Goal: Check status: Check status

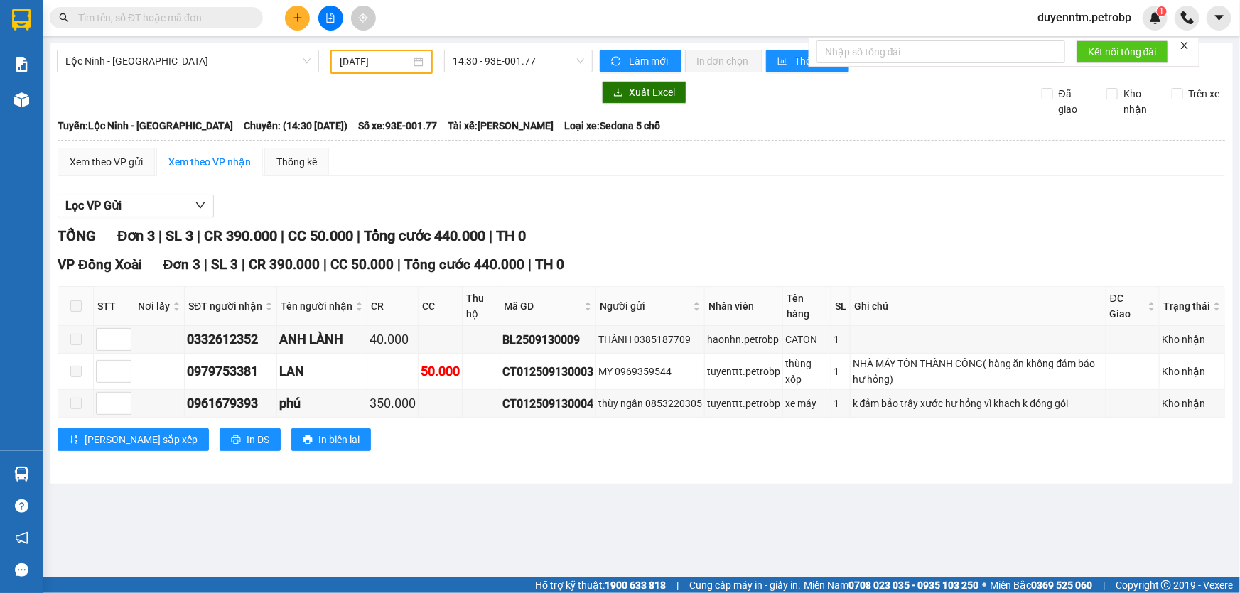
click at [189, 24] on input "text" at bounding box center [162, 18] width 168 height 16
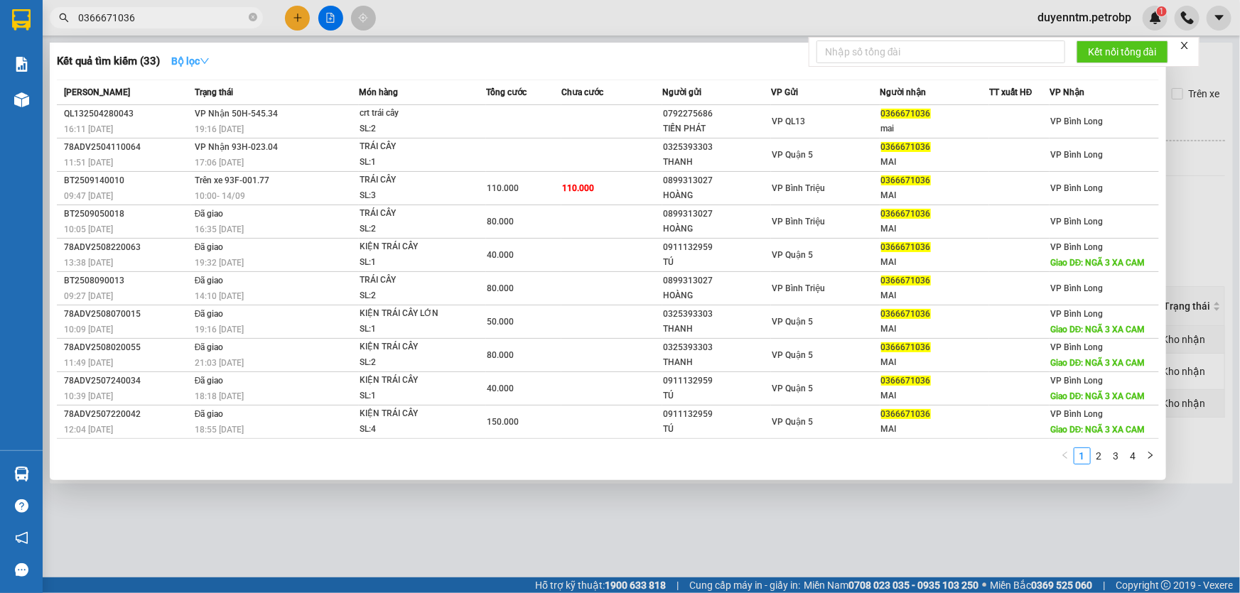
type input "0366671036"
click at [191, 59] on strong "Bộ lọc" at bounding box center [190, 60] width 38 height 11
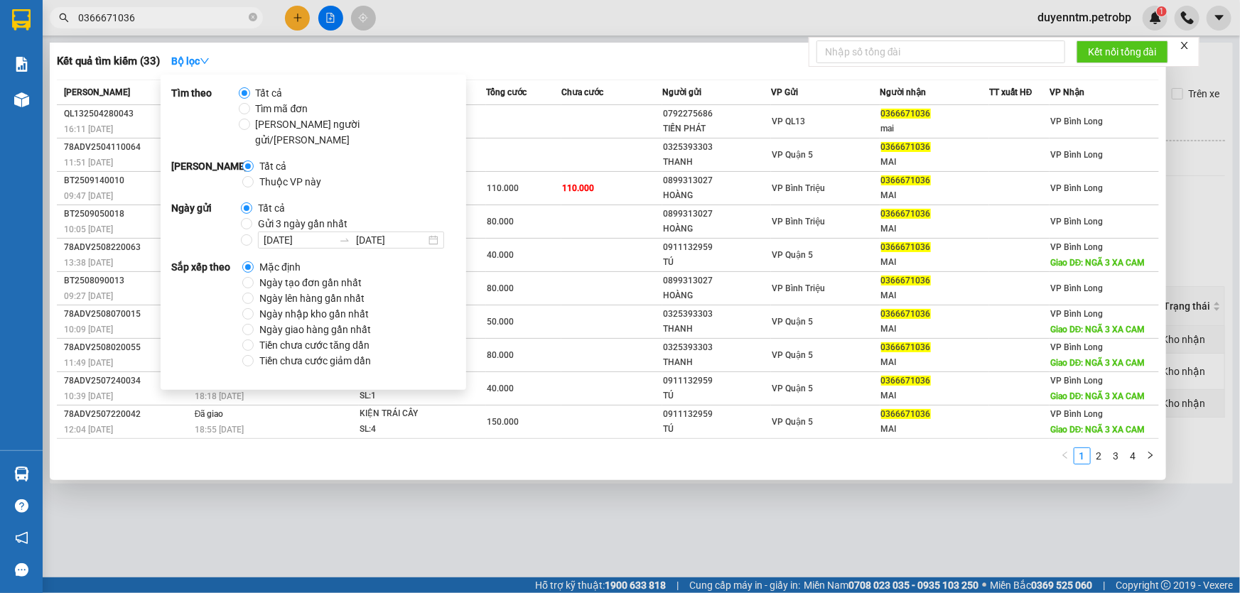
click at [313, 216] on span "Gửi 3 ngày gần nhất" at bounding box center [302, 224] width 101 height 16
click at [252, 218] on input "Gửi 3 ngày gần nhất" at bounding box center [246, 223] width 11 height 11
radio input "true"
radio input "false"
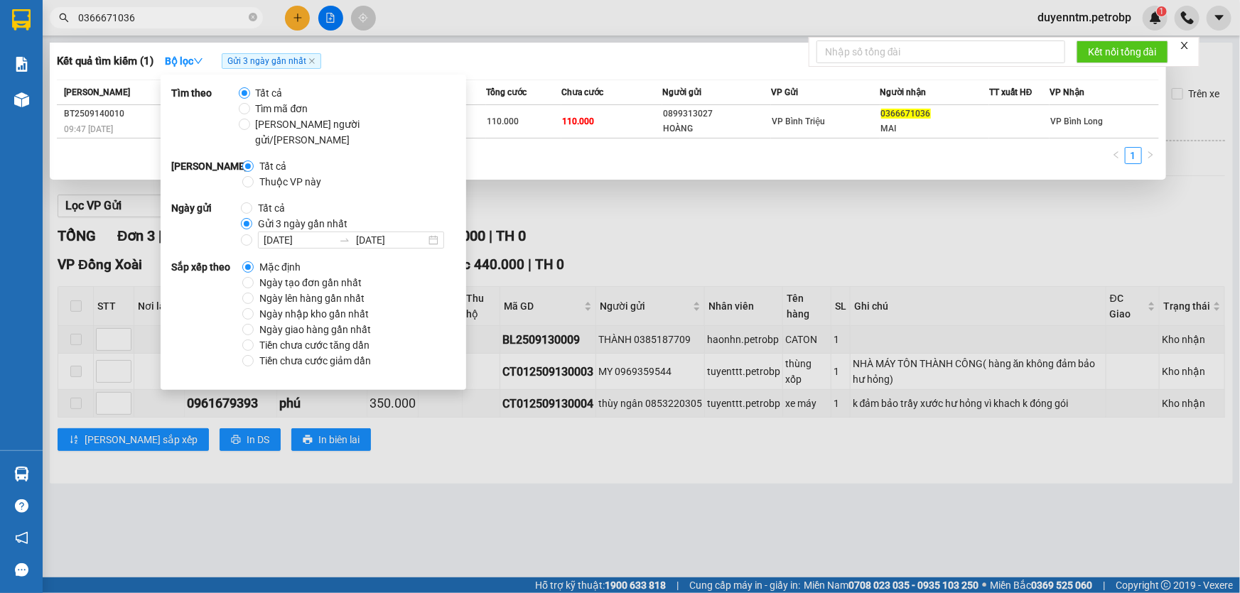
click at [526, 73] on div "Kết quả [PERSON_NAME] ( 1 ) Bộ lọc Gửi 3 ngày gần nhất Mã ĐH Trạng thái Món hàn…" at bounding box center [608, 111] width 1116 height 137
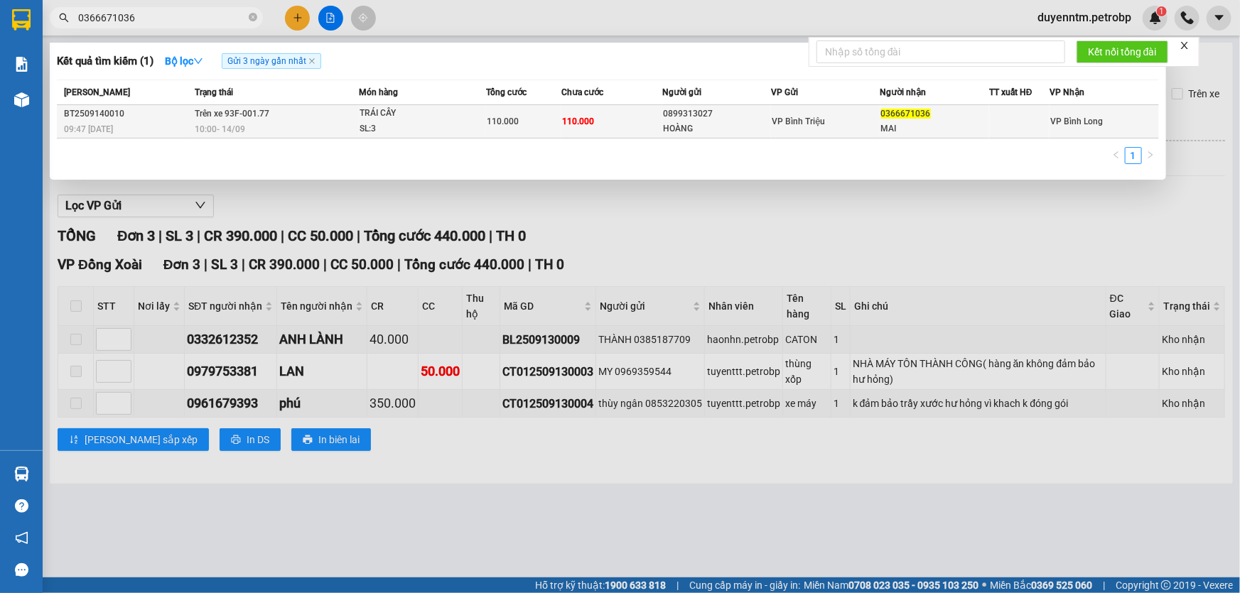
click at [363, 114] on div "TRÁI CÂY" at bounding box center [413, 114] width 107 height 16
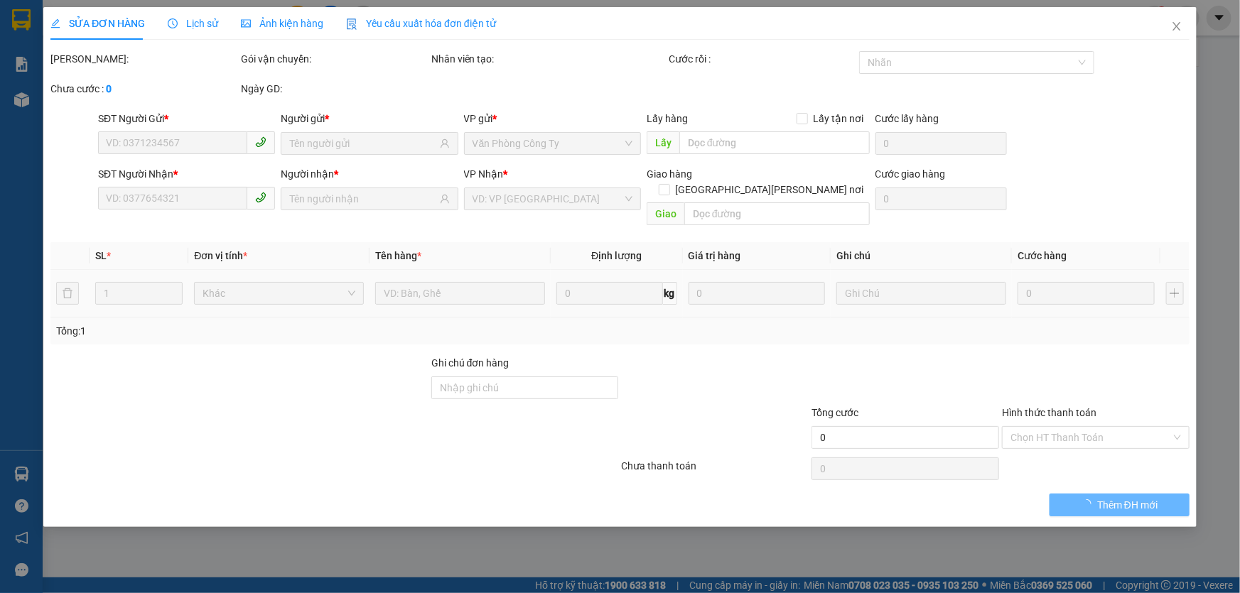
type input "0899313027"
type input "HOÀNG"
type input "0366671036"
type input "MAI"
type input "110.000"
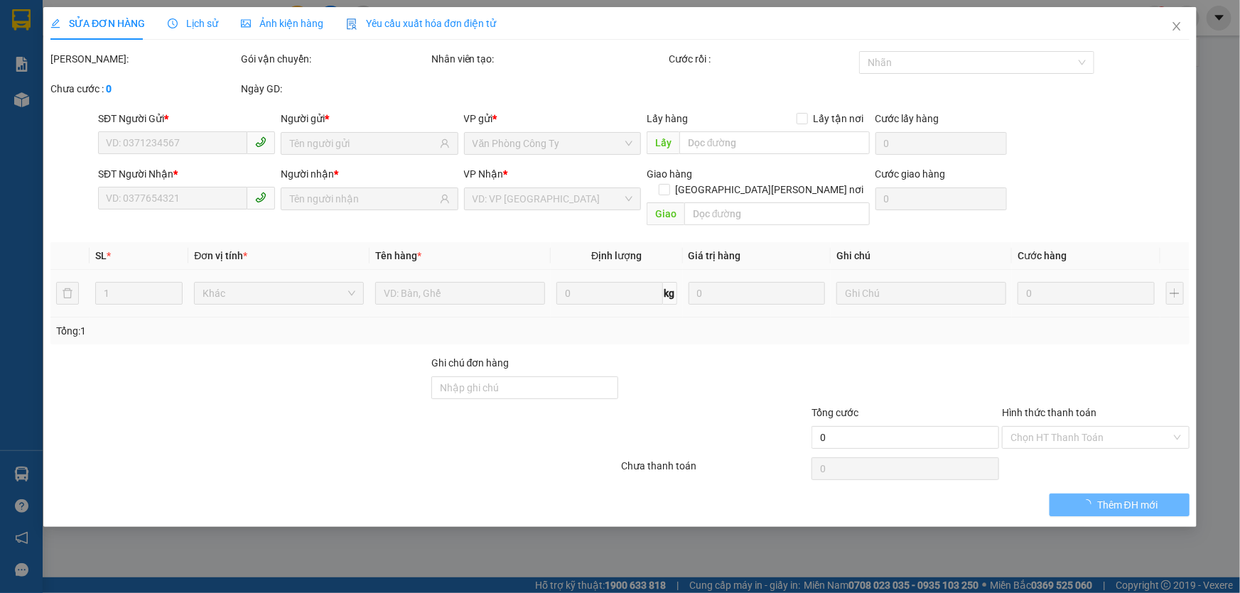
type input "110.000"
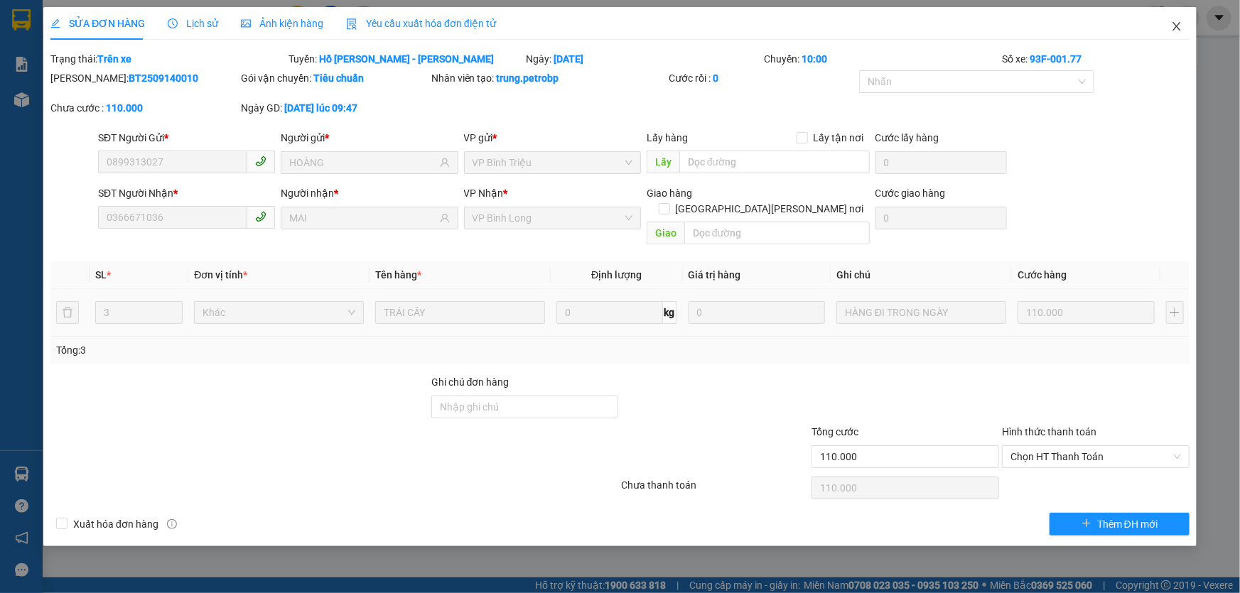
click at [1172, 25] on icon "close" at bounding box center [1176, 26] width 11 height 11
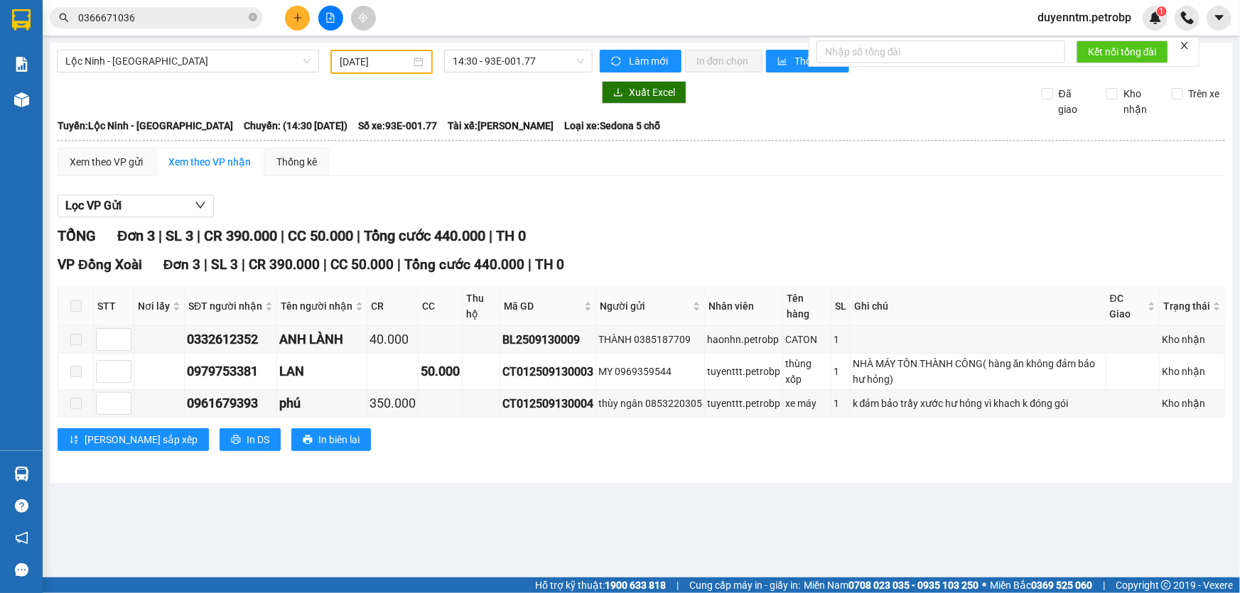
click at [172, 21] on input "0366671036" at bounding box center [162, 18] width 168 height 16
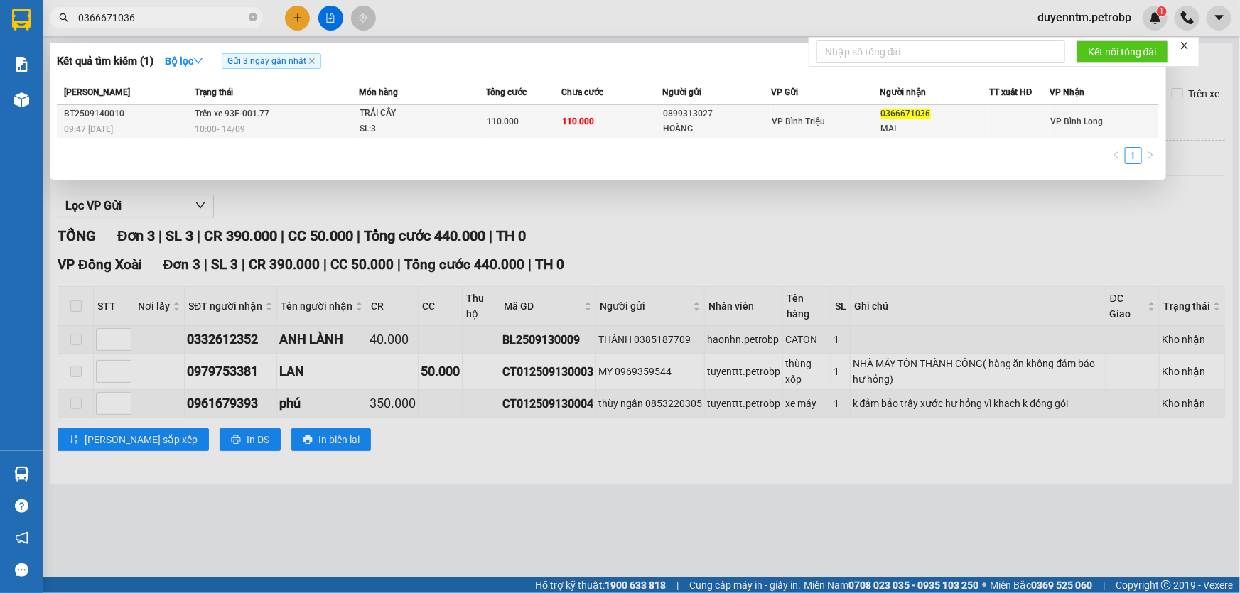
click at [226, 116] on span "Trên xe 93F-001.77" at bounding box center [232, 114] width 75 height 10
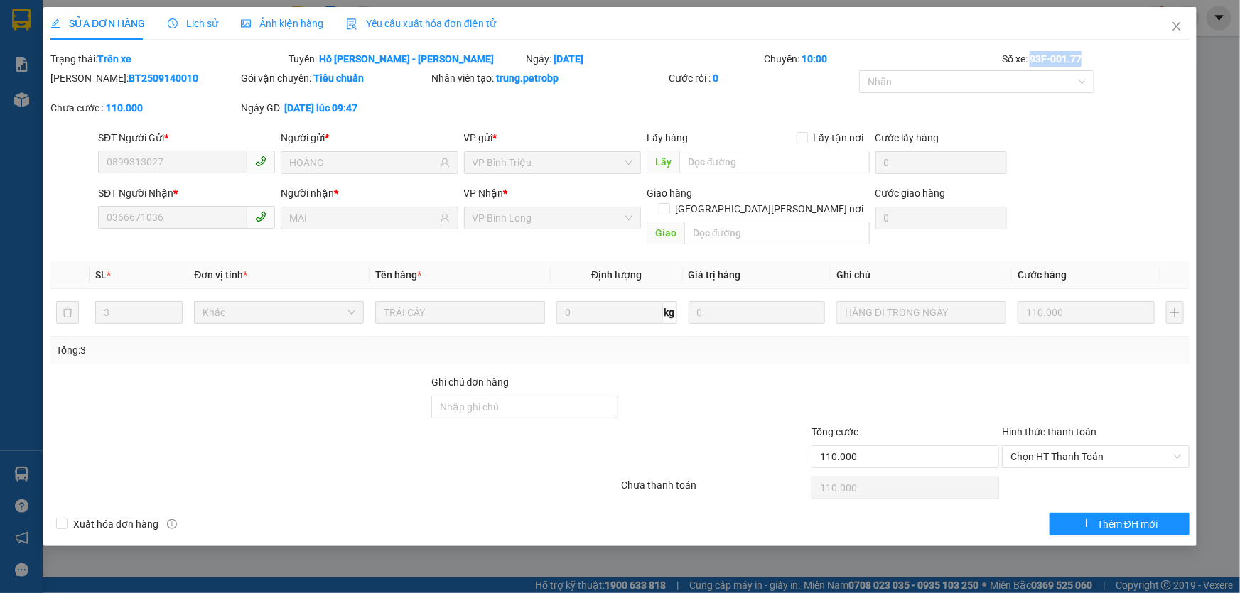
drag, startPoint x: 1087, startPoint y: 55, endPoint x: 1030, endPoint y: 61, distance: 56.4
click at [1030, 61] on div "Số xe: 93F-001.77" at bounding box center [1096, 59] width 190 height 16
copy b "93F-001.77"
click at [1173, 27] on icon "close" at bounding box center [1176, 26] width 11 height 11
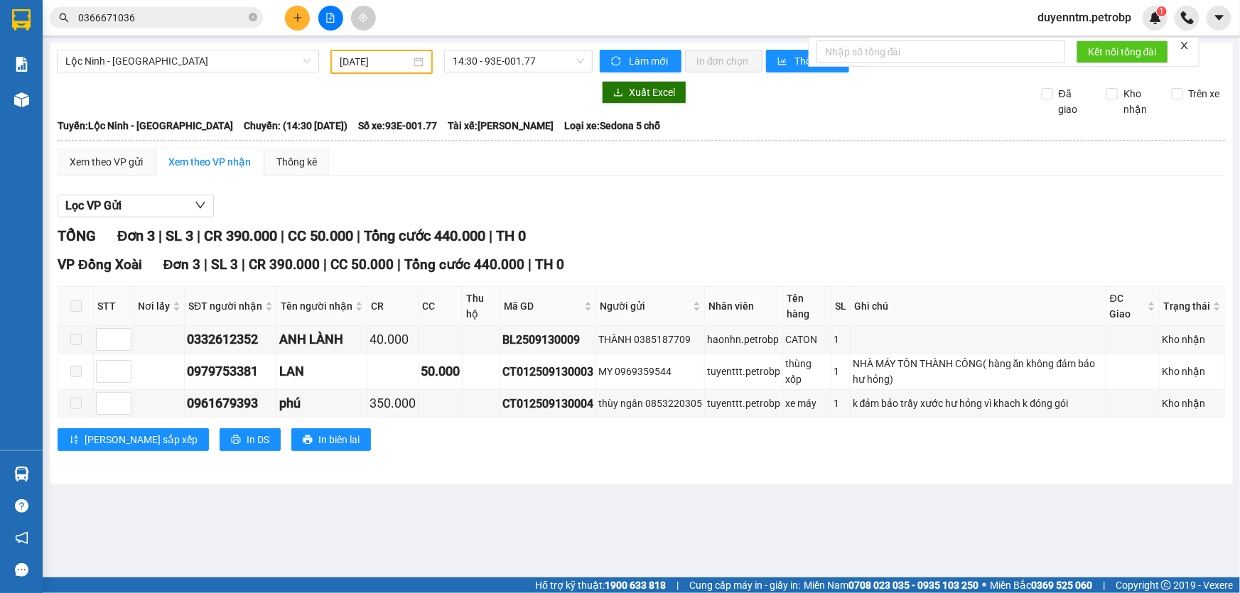
click at [220, 11] on input "0366671036" at bounding box center [162, 18] width 168 height 16
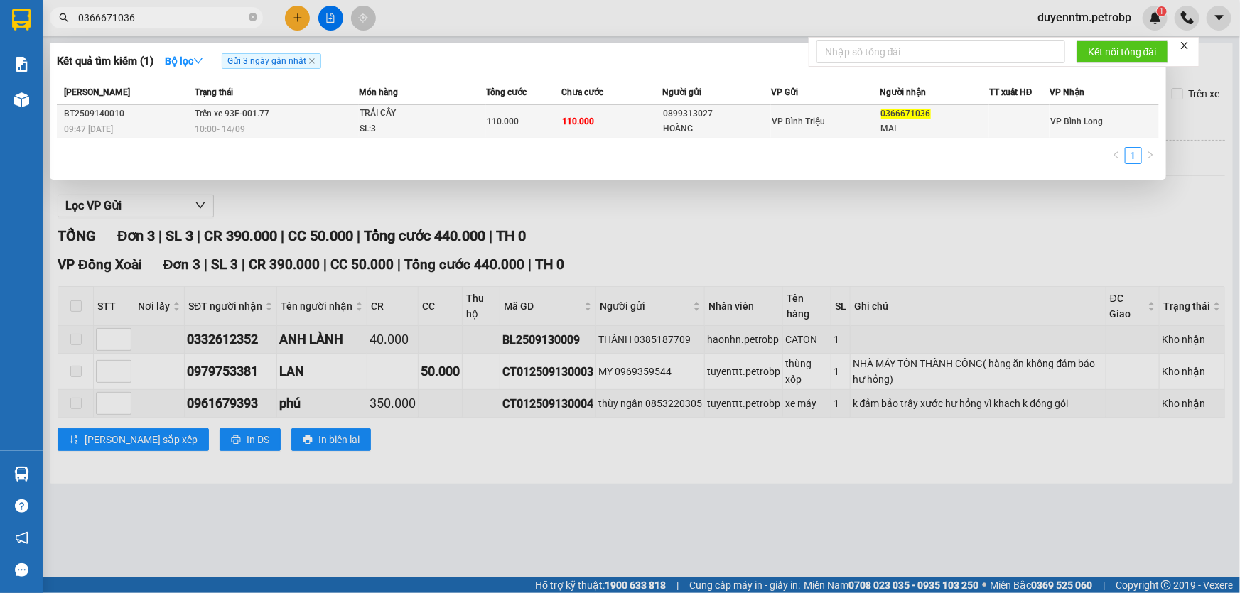
click at [365, 114] on div "TRÁI CÂY" at bounding box center [413, 114] width 107 height 16
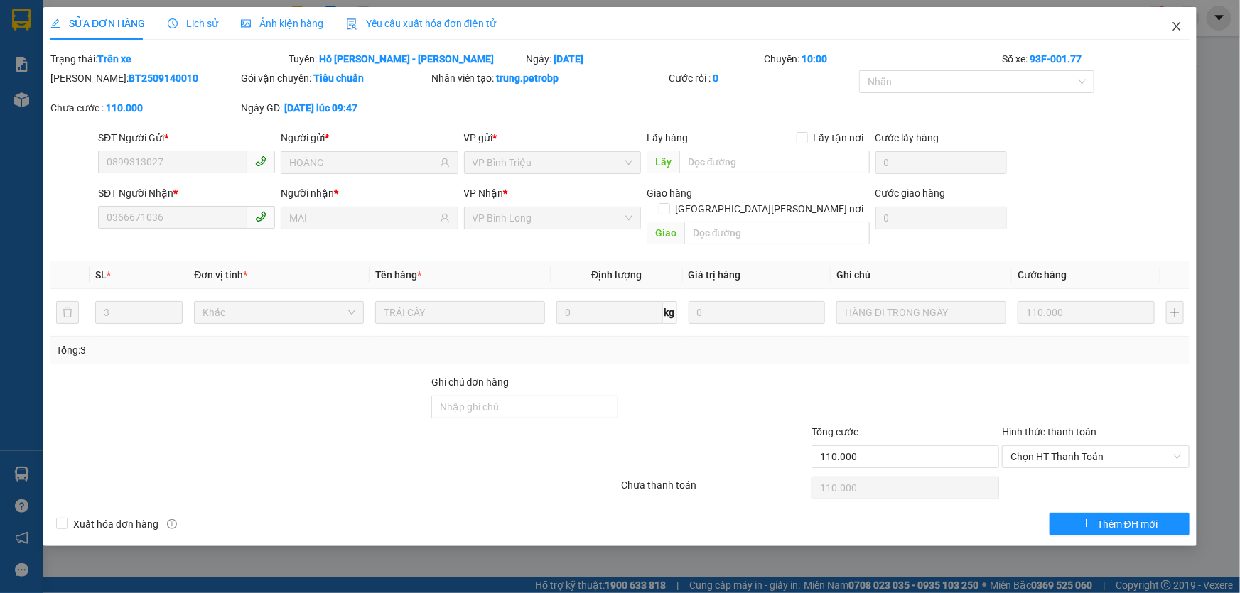
click at [1173, 28] on icon "close" at bounding box center [1176, 26] width 11 height 11
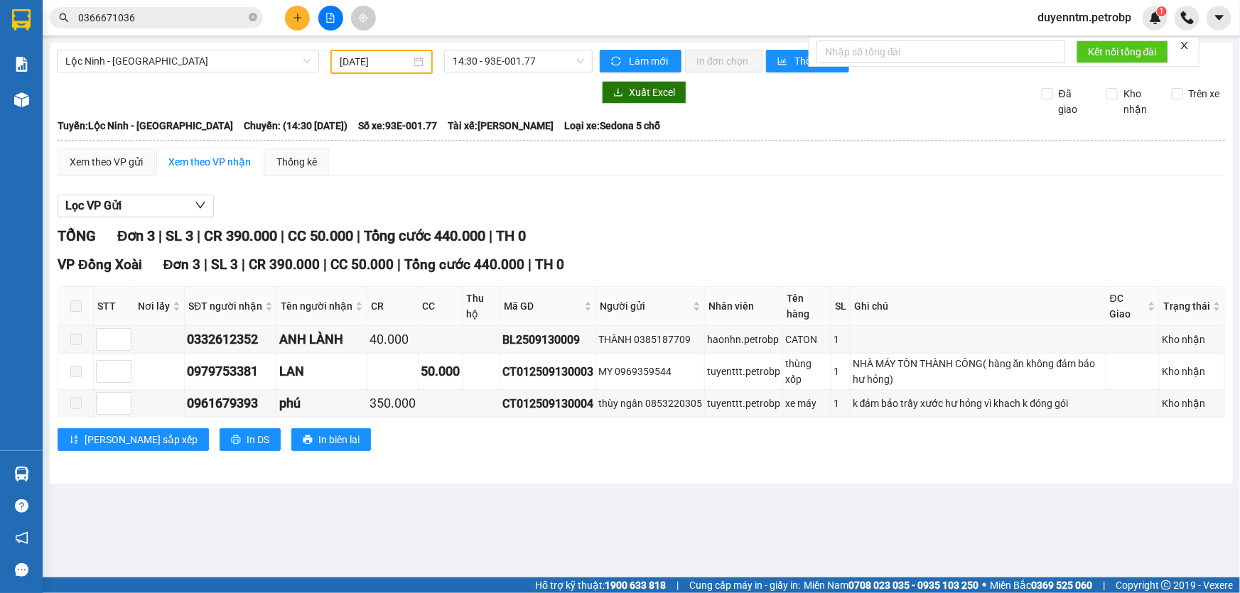
click at [178, 21] on input "0366671036" at bounding box center [162, 18] width 168 height 16
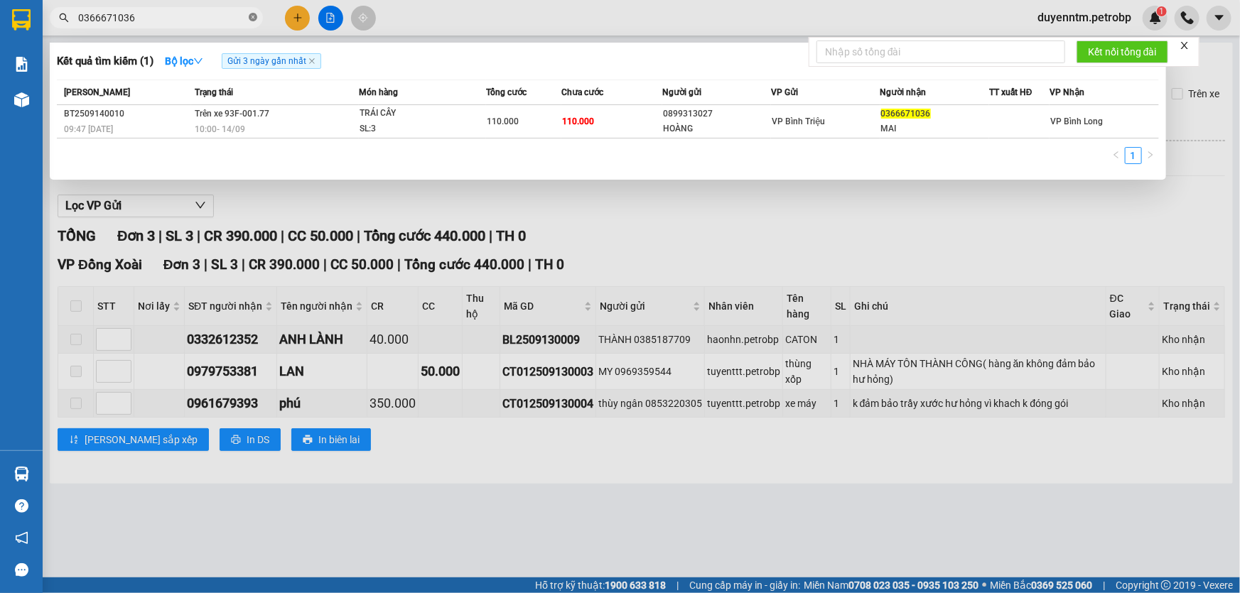
click at [254, 16] on icon "close-circle" at bounding box center [253, 17] width 9 height 9
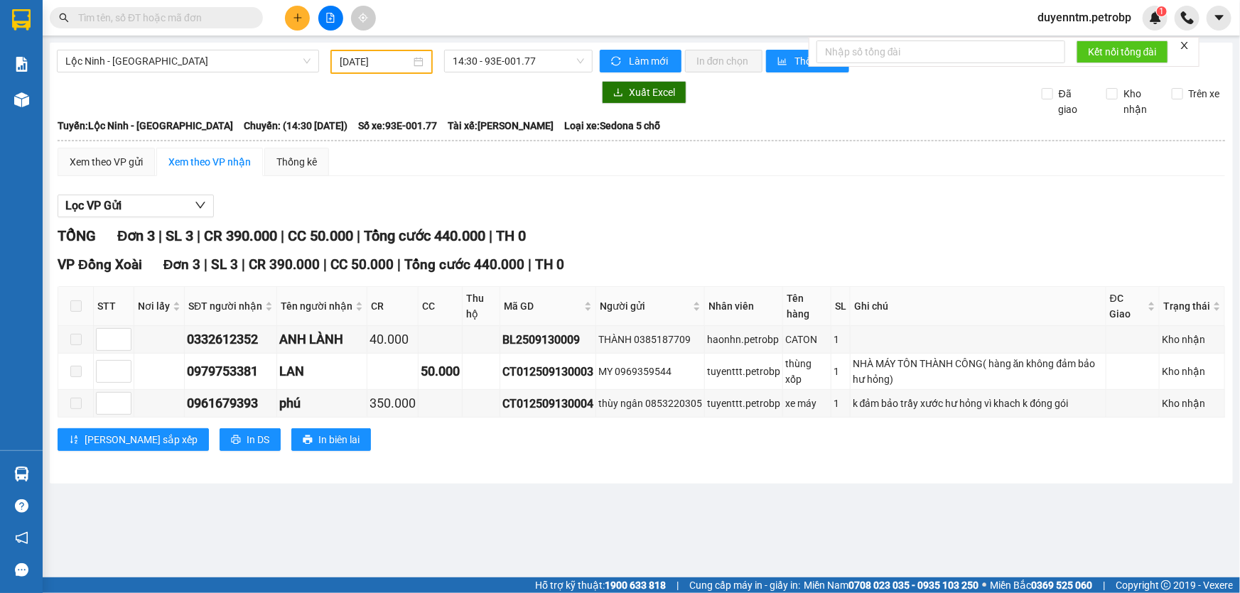
click at [242, 17] on input "text" at bounding box center [162, 18] width 168 height 16
click at [238, 17] on input "text" at bounding box center [162, 18] width 168 height 16
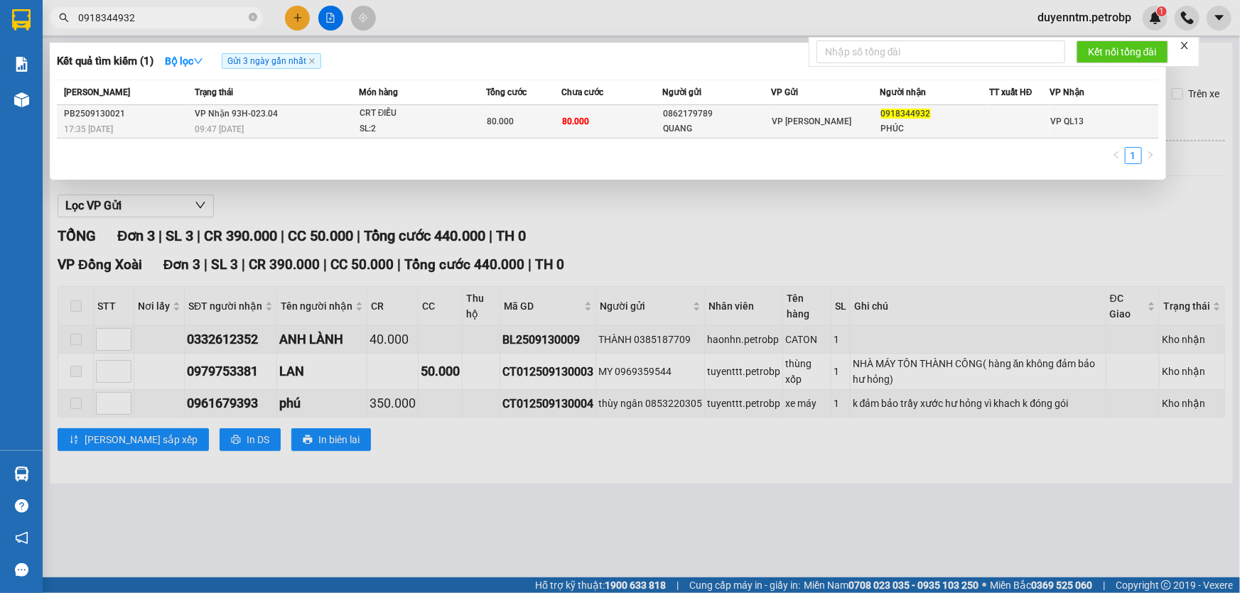
type input "0918344932"
click at [262, 115] on span "VP Nhận 93H-023.04" at bounding box center [236, 114] width 83 height 10
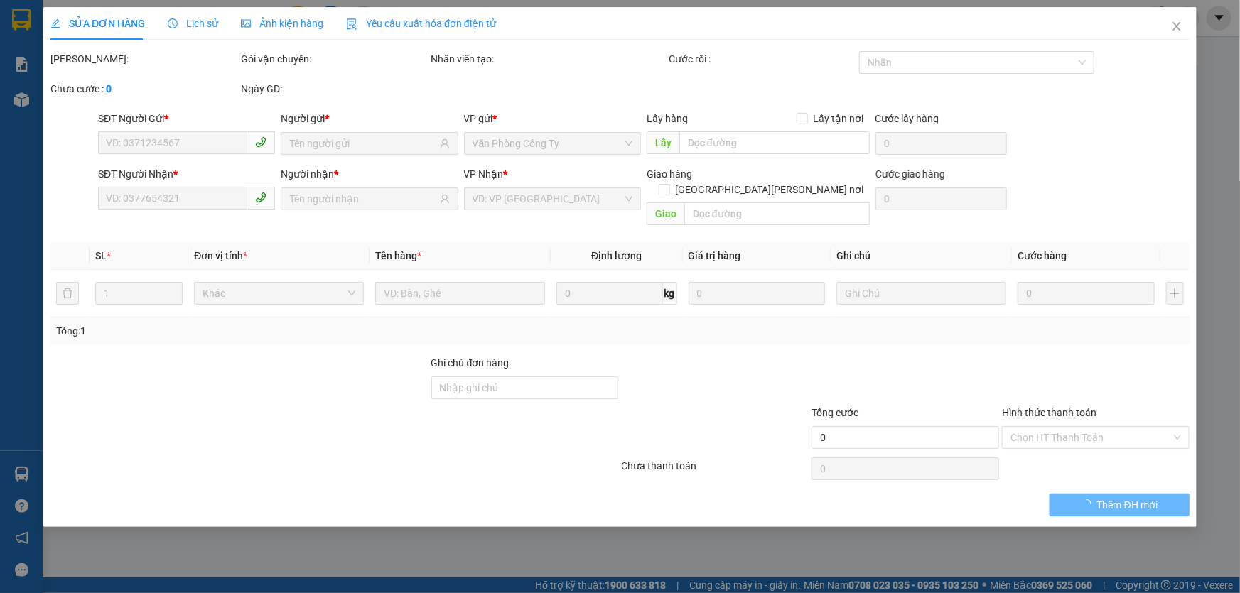
type input "0862179789"
type input "QUANG"
type input "0918344932"
type input "PHÚC"
type input "80.000"
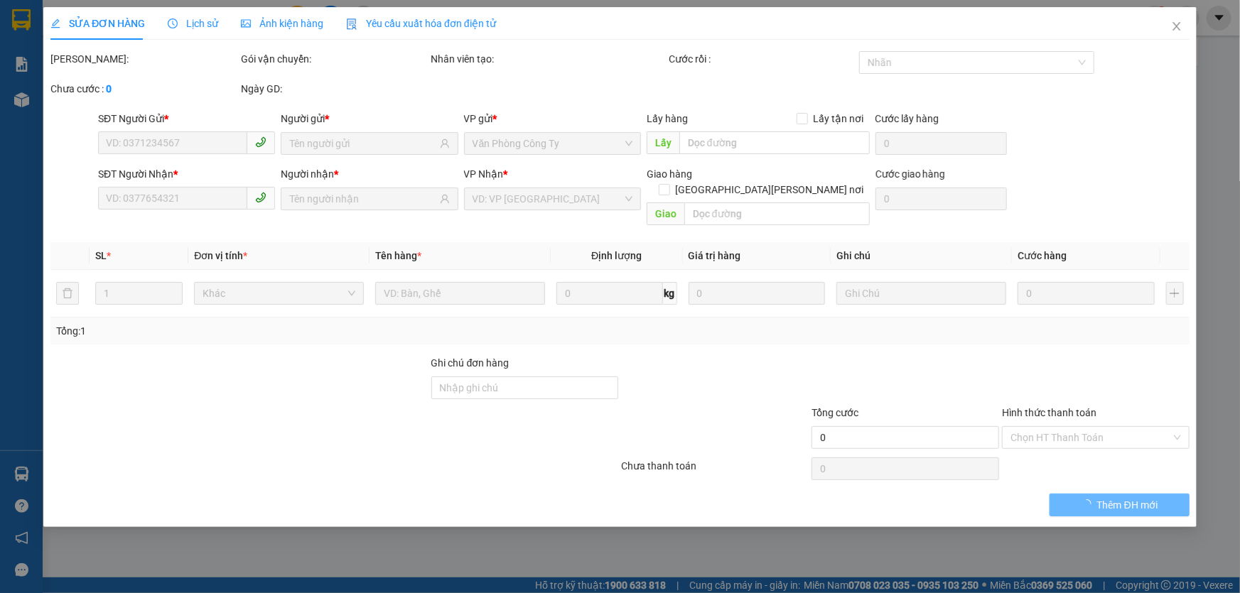
type input "80.000"
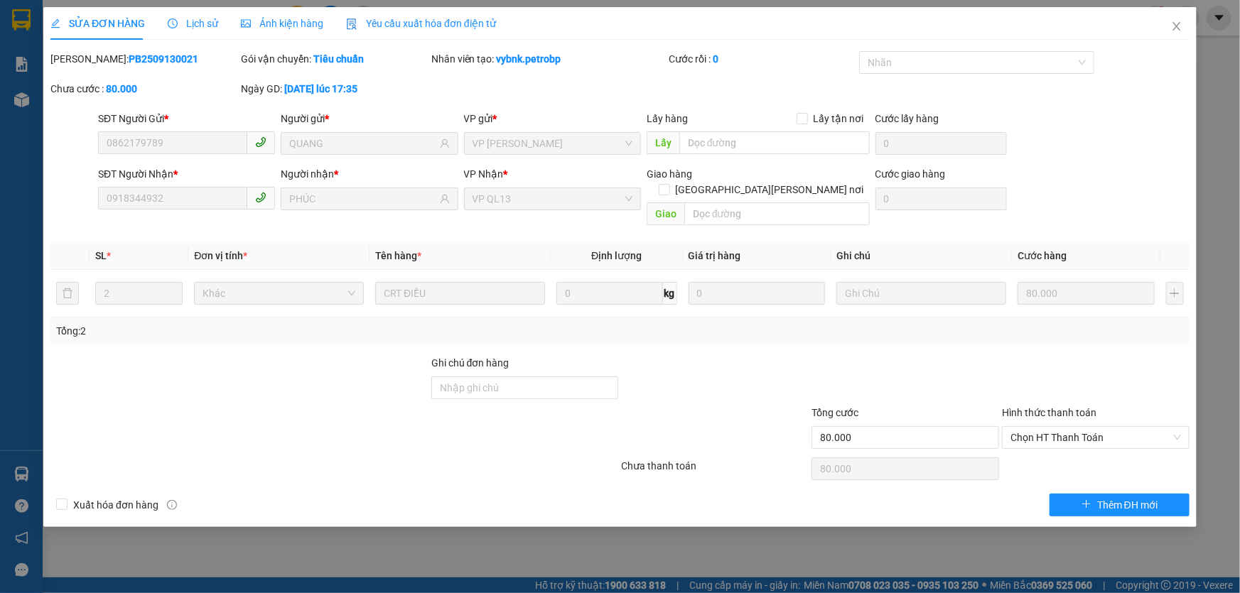
click at [191, 18] on span "Lịch sử" at bounding box center [193, 23] width 50 height 11
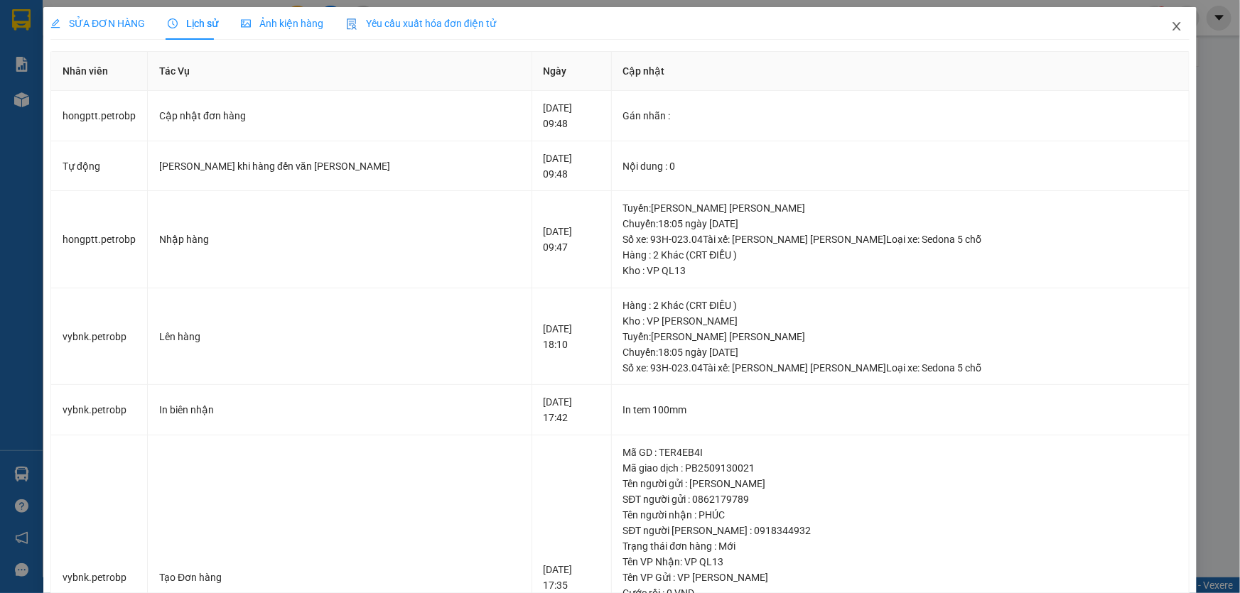
click at [1171, 27] on icon "close" at bounding box center [1176, 26] width 11 height 11
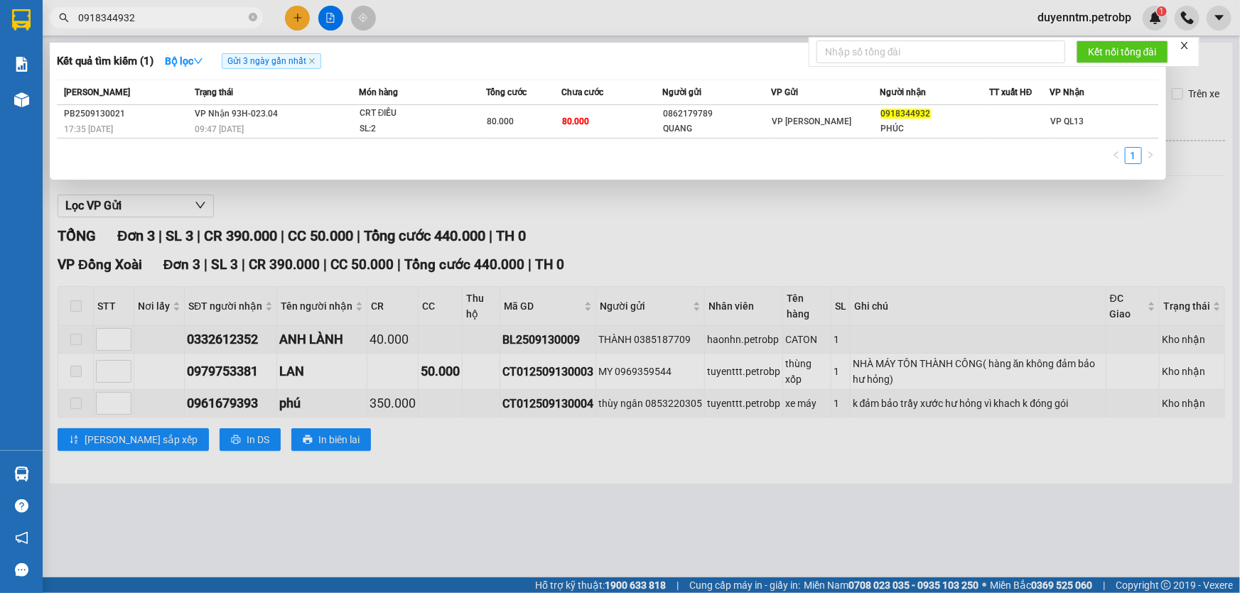
click at [168, 23] on input "0918344932" at bounding box center [162, 18] width 168 height 16
